Goal: Find specific page/section: Find specific page/section

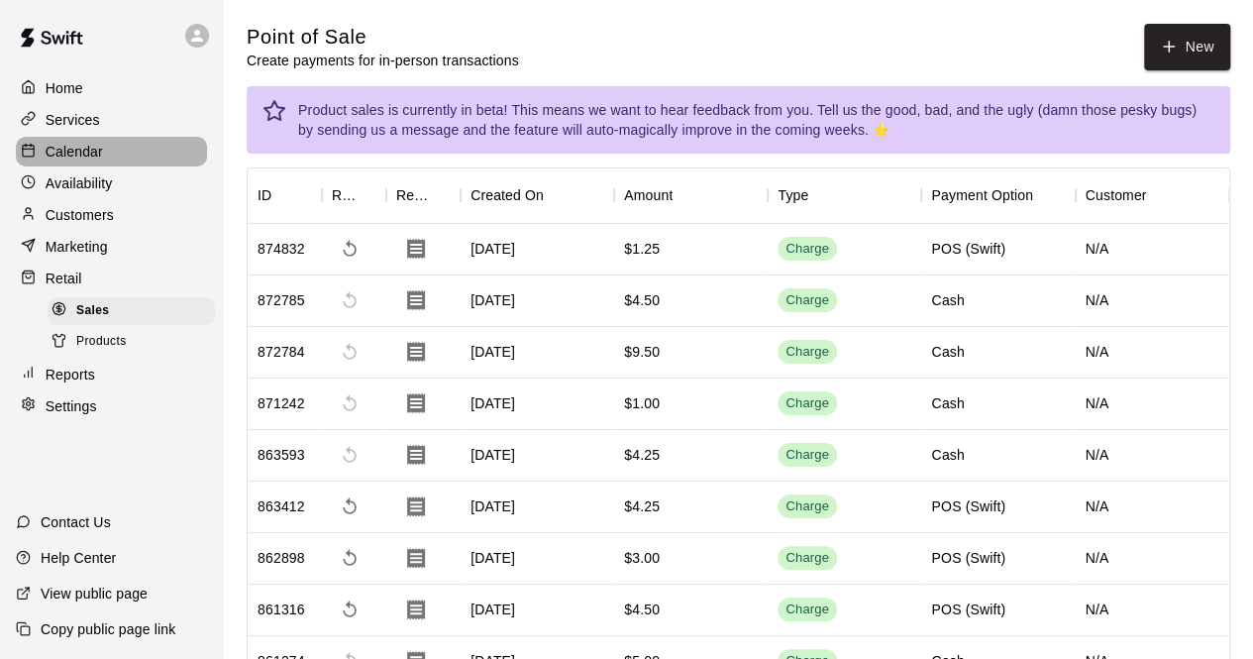
click at [103, 146] on div "Calendar" at bounding box center [111, 152] width 191 height 30
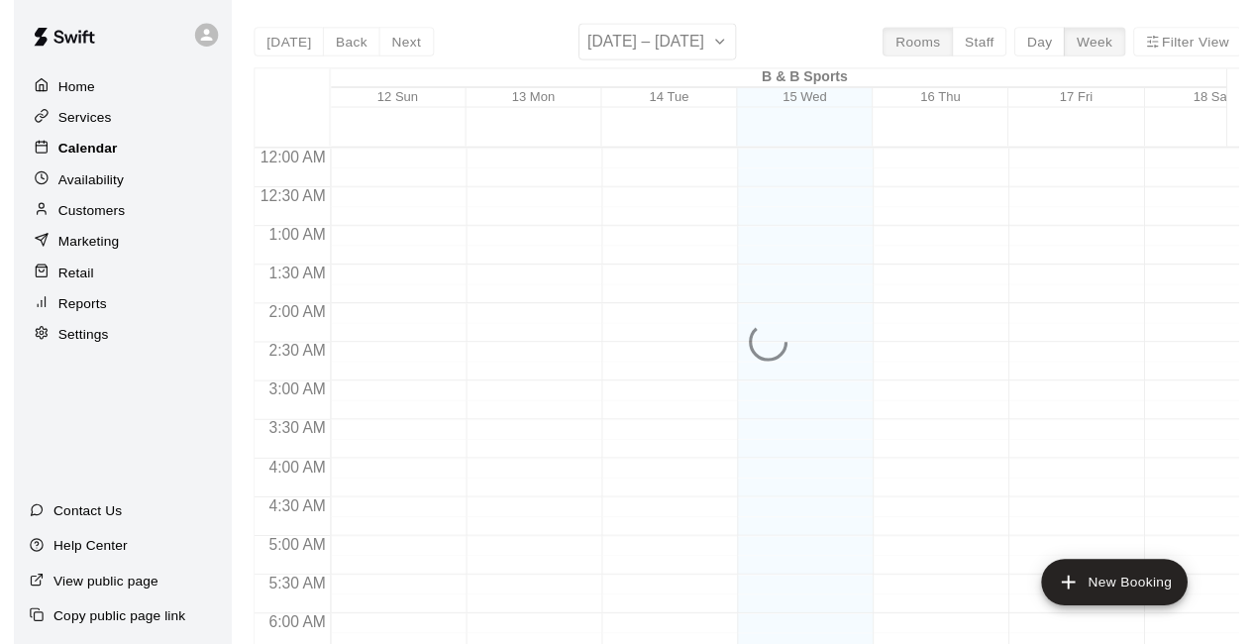
scroll to position [1268, 0]
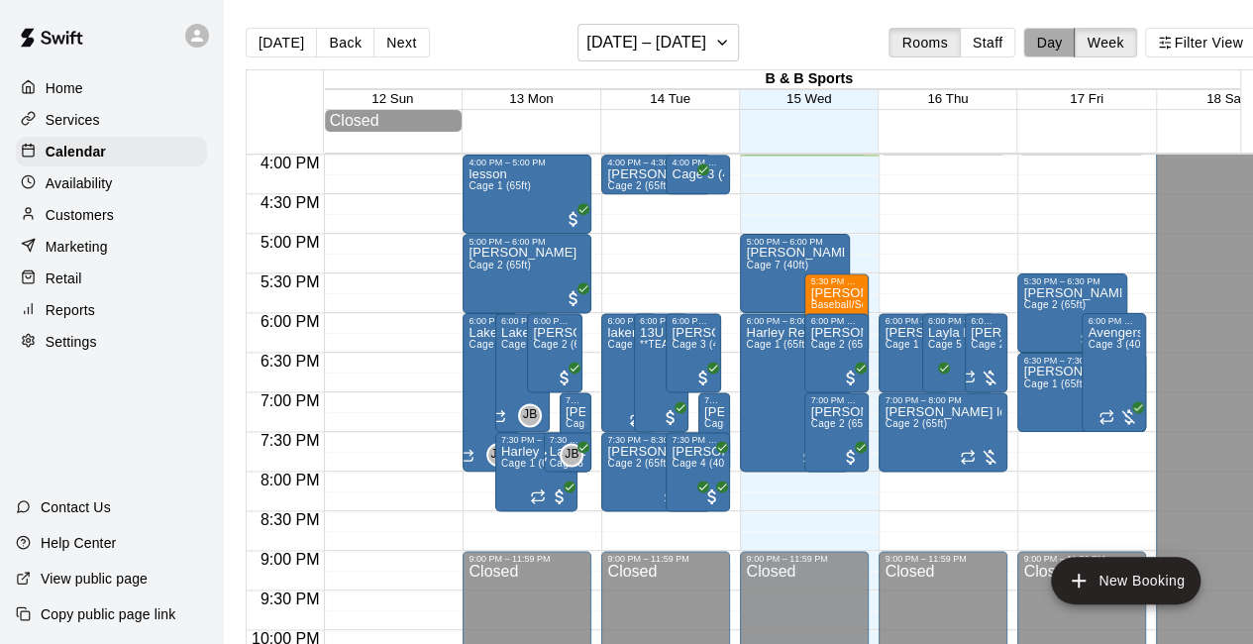
click at [1060, 53] on button "Day" at bounding box center [1049, 43] width 52 height 30
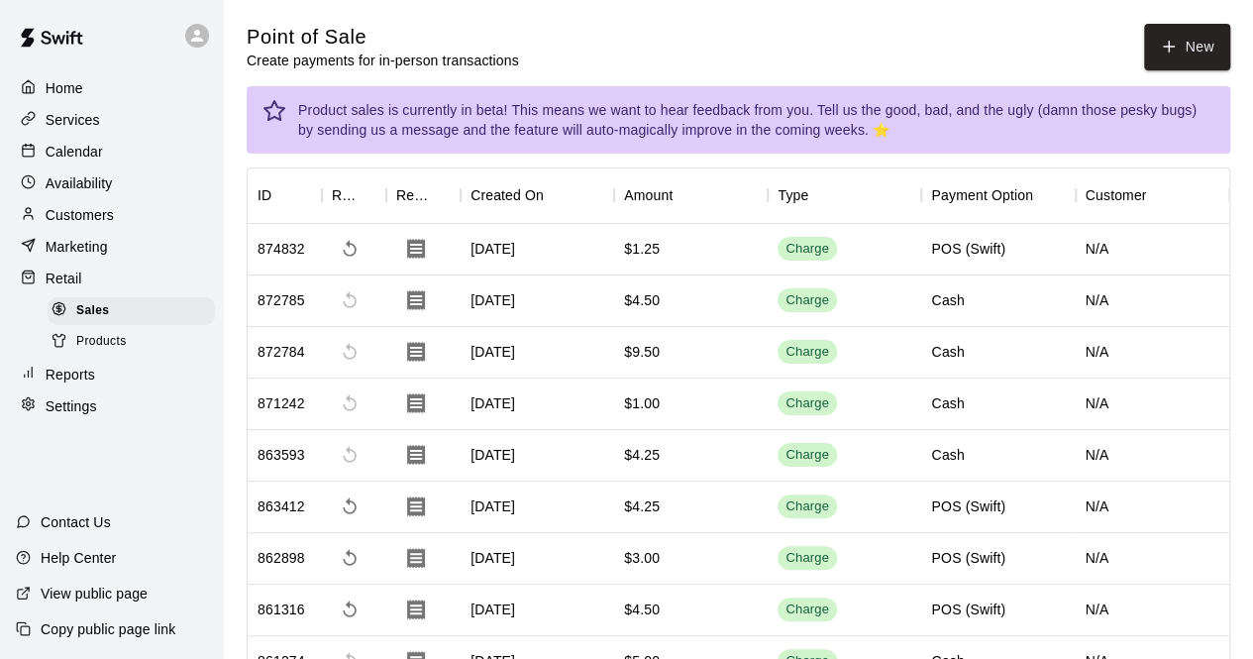
click at [80, 156] on p "Calendar" at bounding box center [74, 152] width 57 height 20
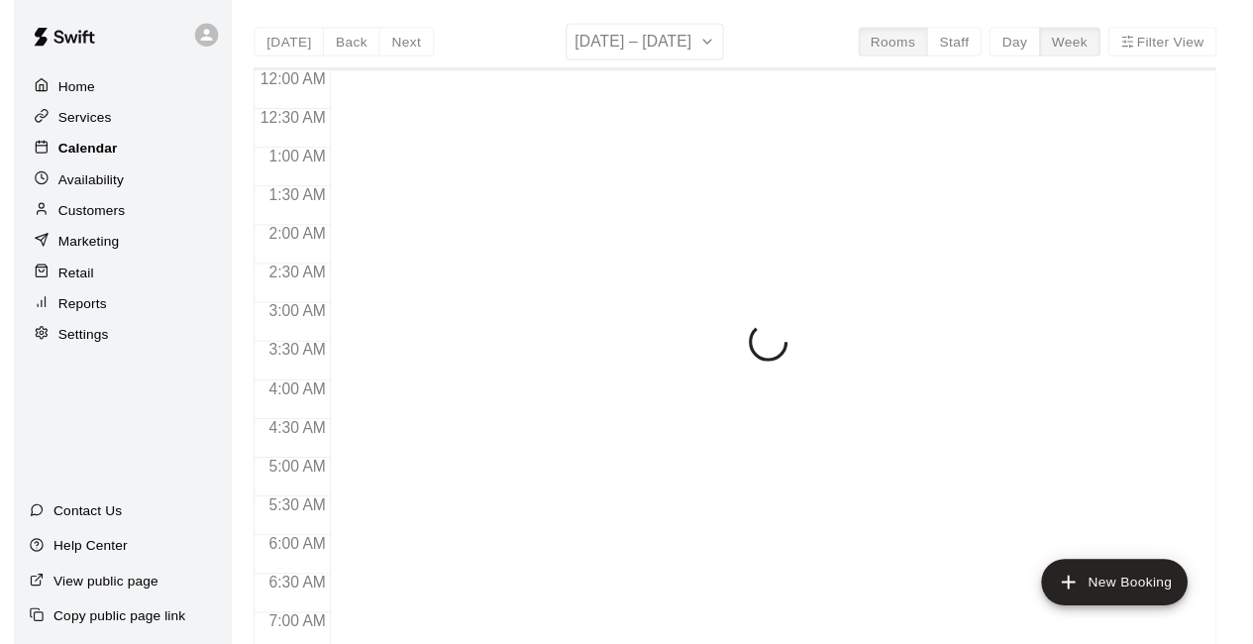
scroll to position [1272, 0]
